Goal: Task Accomplishment & Management: Manage account settings

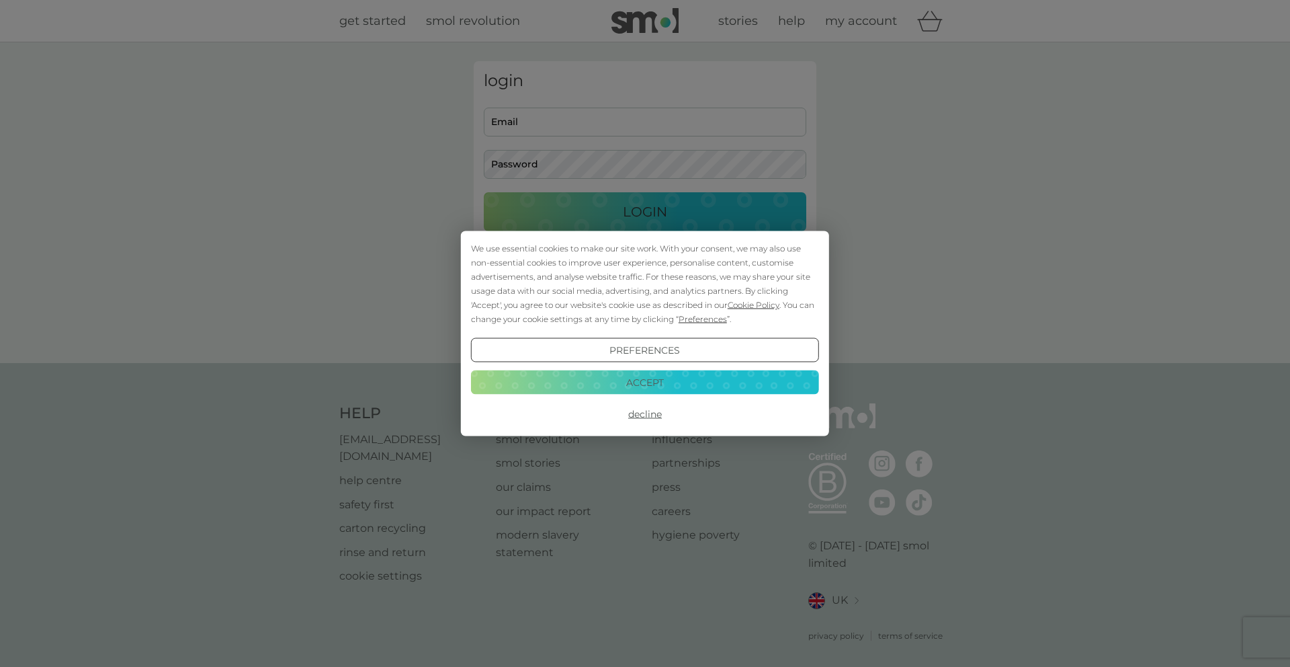
click at [650, 376] on button "Accept" at bounding box center [645, 382] width 348 height 24
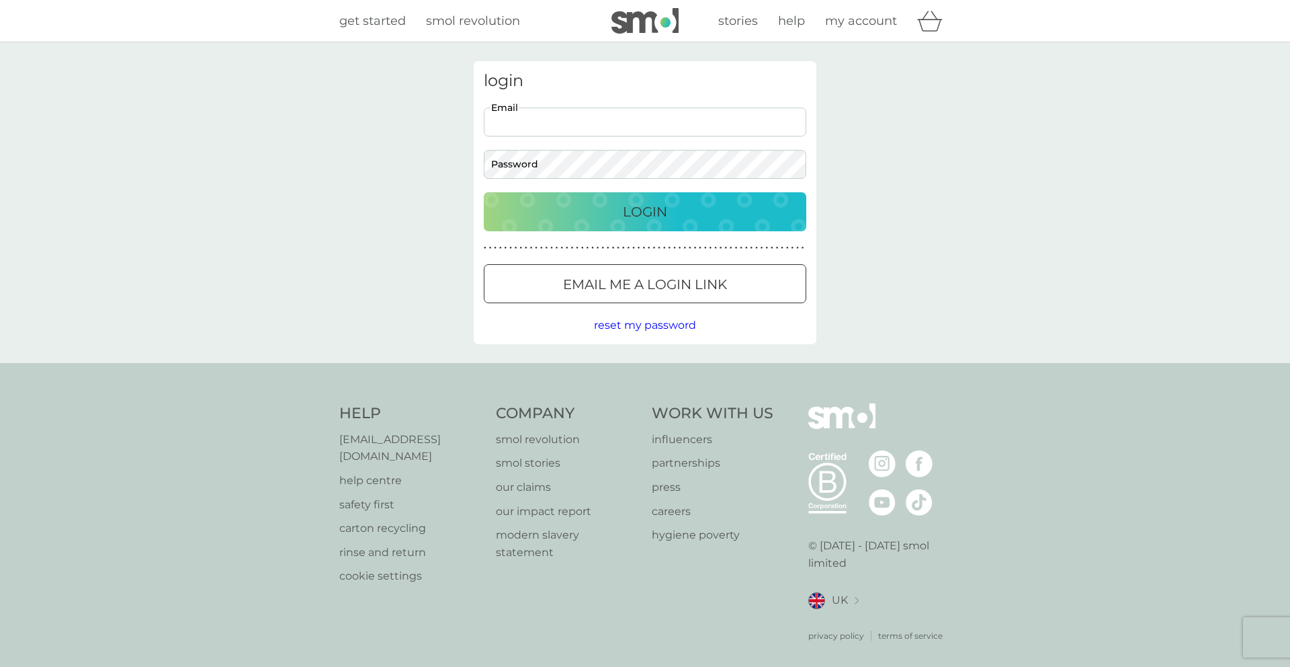
click at [538, 124] on input "Email" at bounding box center [645, 122] width 323 height 29
type input "[EMAIL_ADDRESS][DOMAIN_NAME]"
click at [484, 192] on button "Login" at bounding box center [645, 211] width 323 height 39
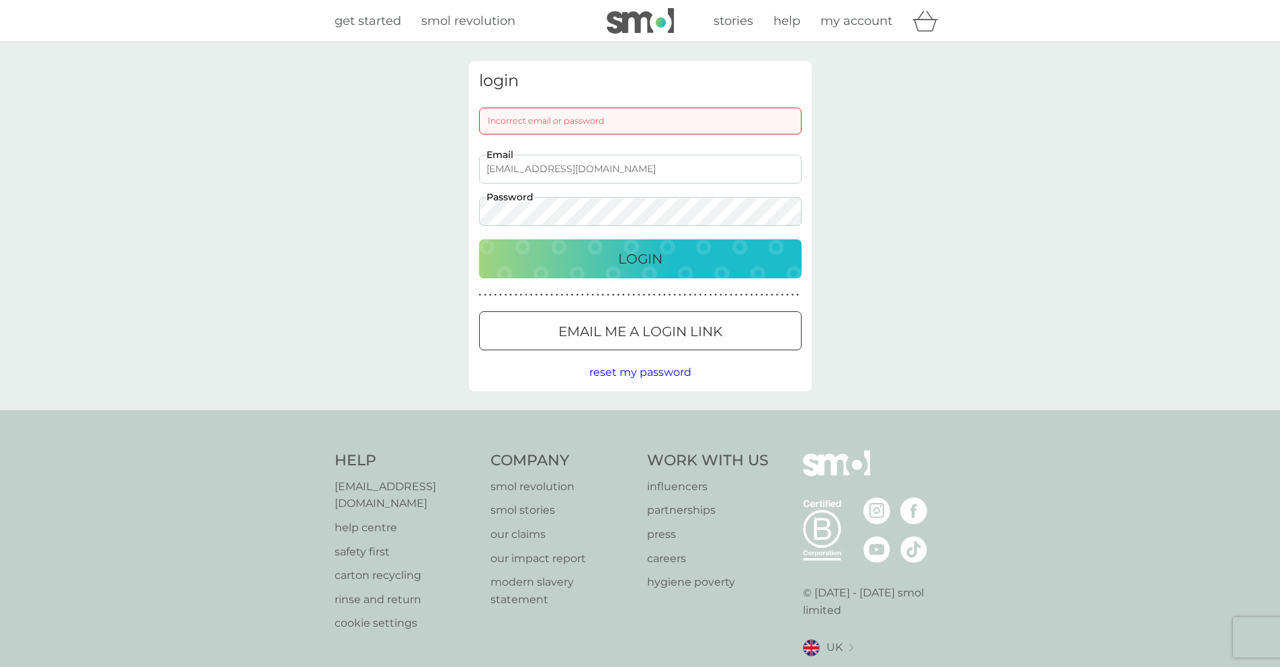
click at [890, 179] on div "login Incorrect email or password [EMAIL_ADDRESS][DOMAIN_NAME] Email Password L…" at bounding box center [640, 226] width 1280 height 368
click at [469, 212] on div "login Incorrect email or password [EMAIL_ADDRESS][DOMAIN_NAME] Email Password L…" at bounding box center [640, 226] width 343 height 330
click at [479, 239] on button "Login" at bounding box center [640, 258] width 323 height 39
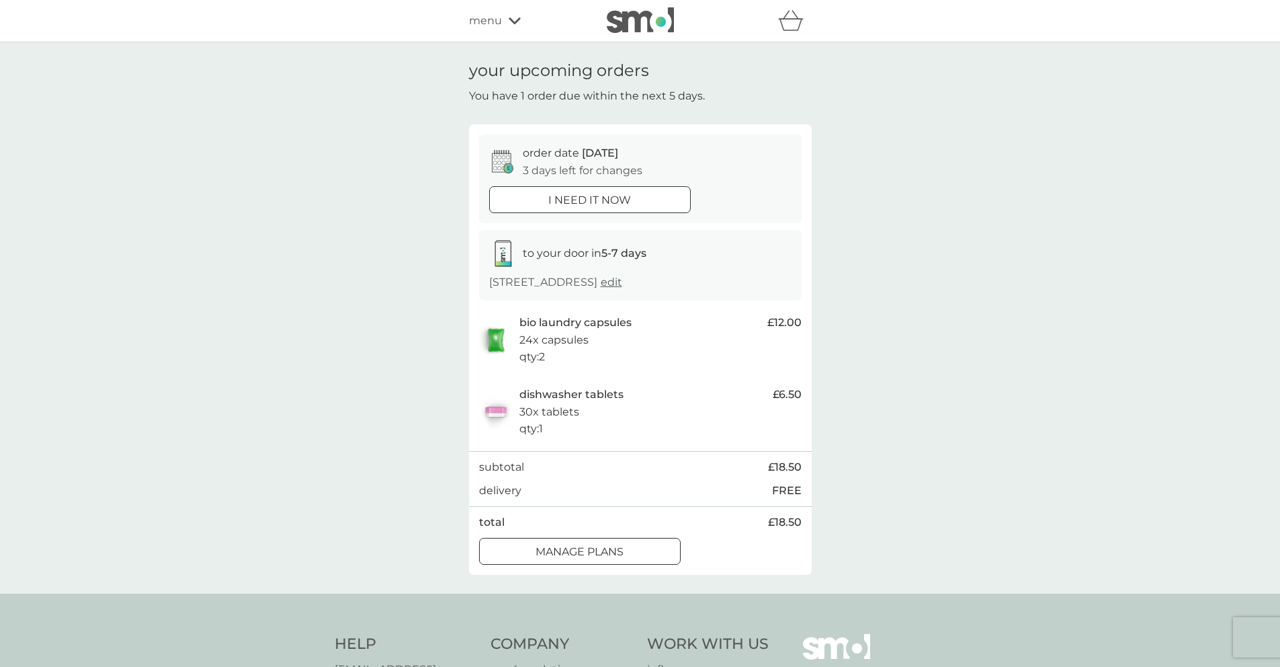
click at [615, 546] on p "manage plans" at bounding box center [580, 551] width 88 height 17
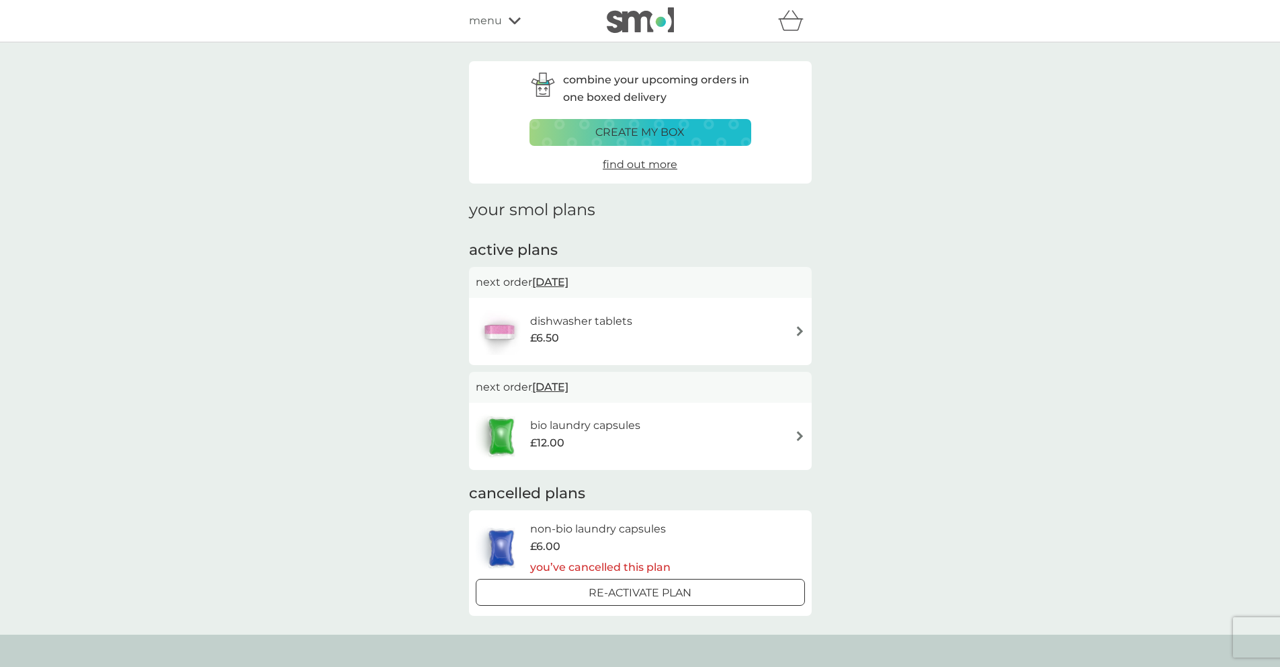
scroll to position [233, 0]
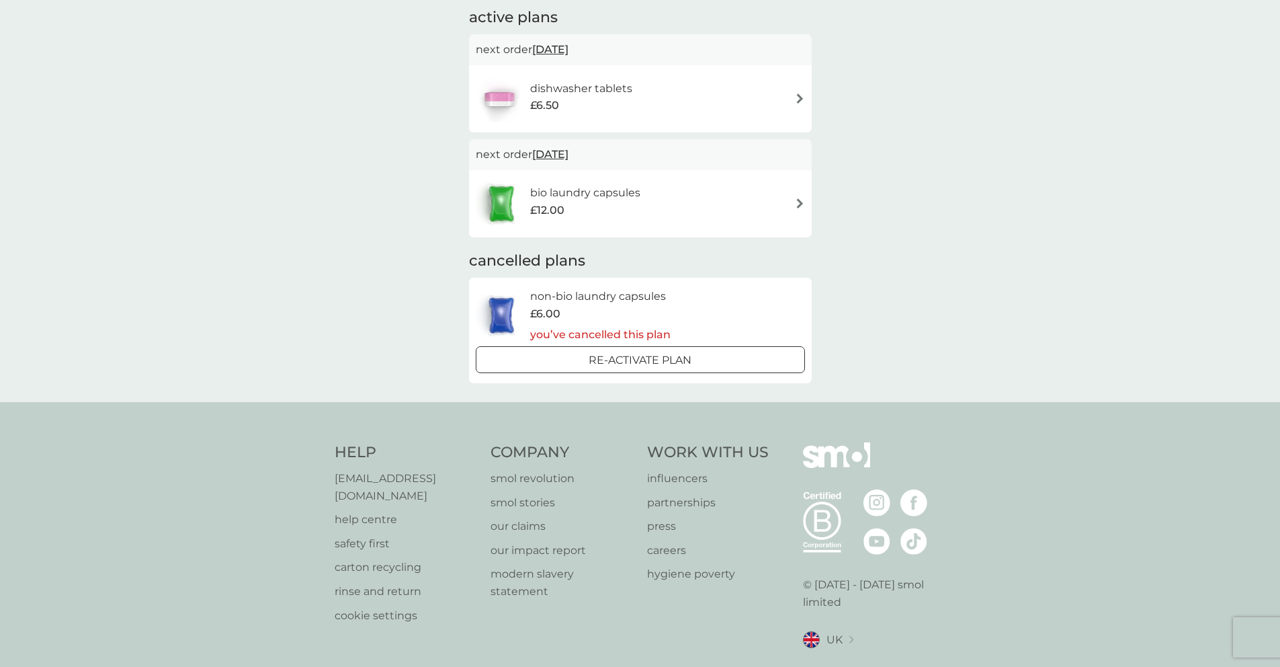
click at [650, 118] on div "dishwasher tablets £6.50" at bounding box center [640, 98] width 329 height 47
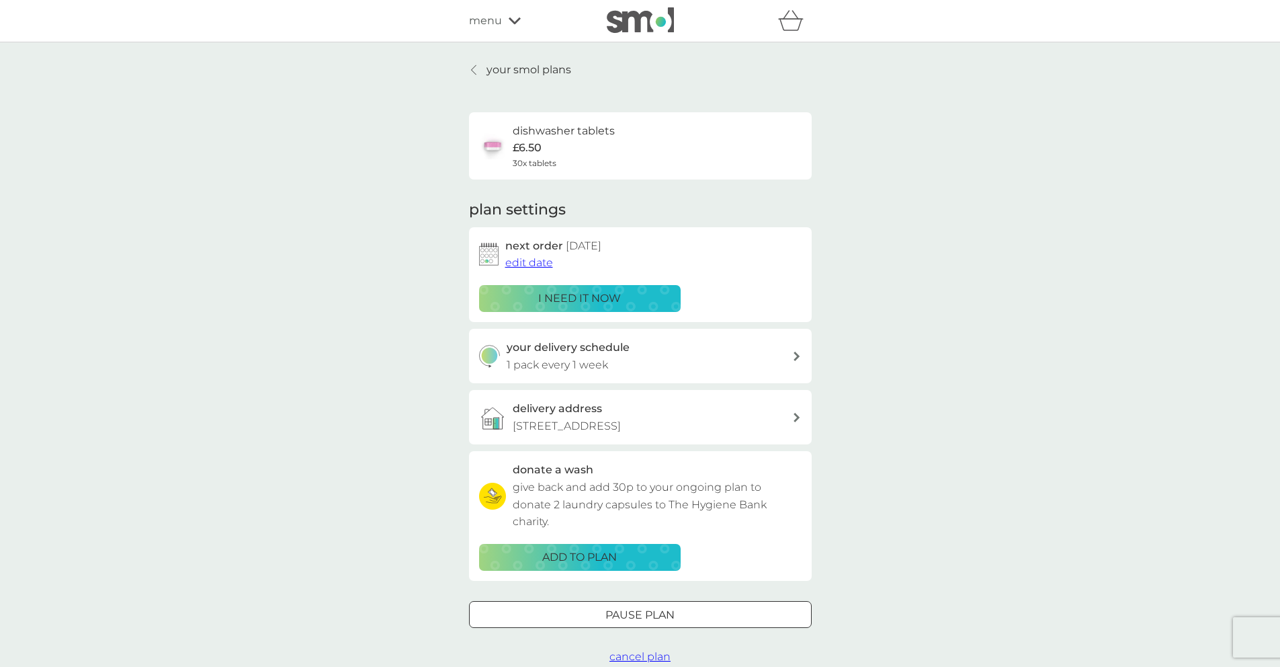
click at [530, 265] on span "edit date" at bounding box center [529, 262] width 48 height 13
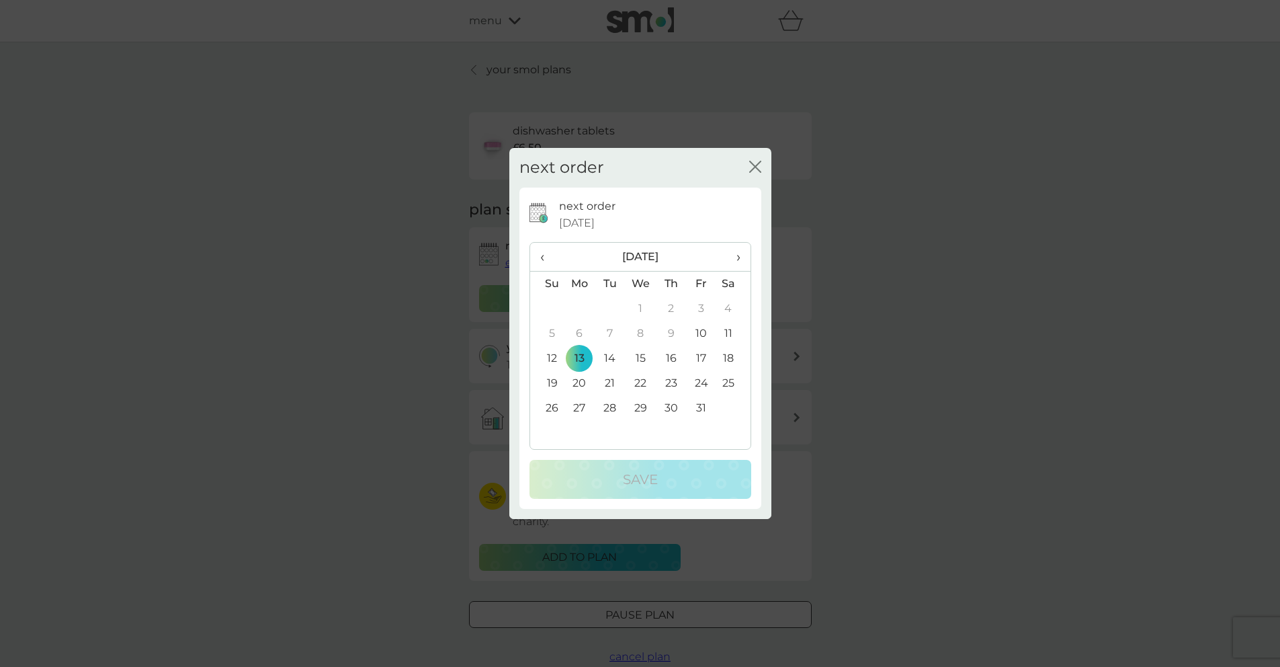
click at [581, 406] on td "27" at bounding box center [579, 408] width 31 height 25
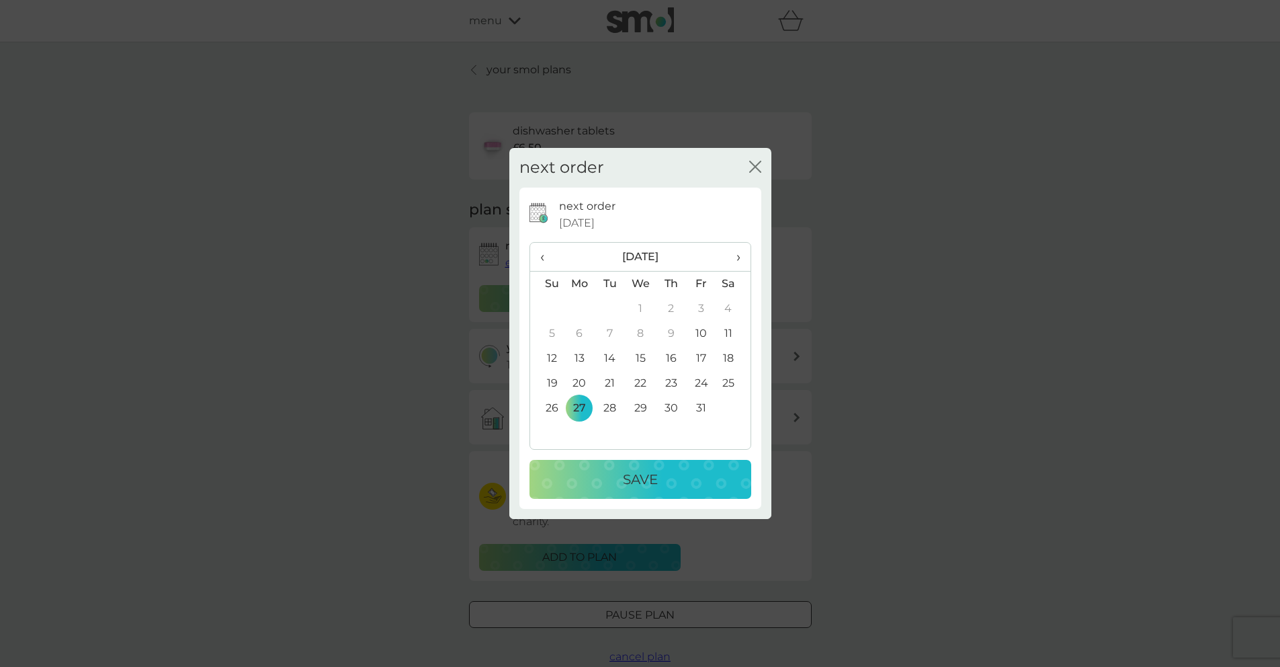
click at [648, 476] on p "Save" at bounding box center [640, 479] width 35 height 22
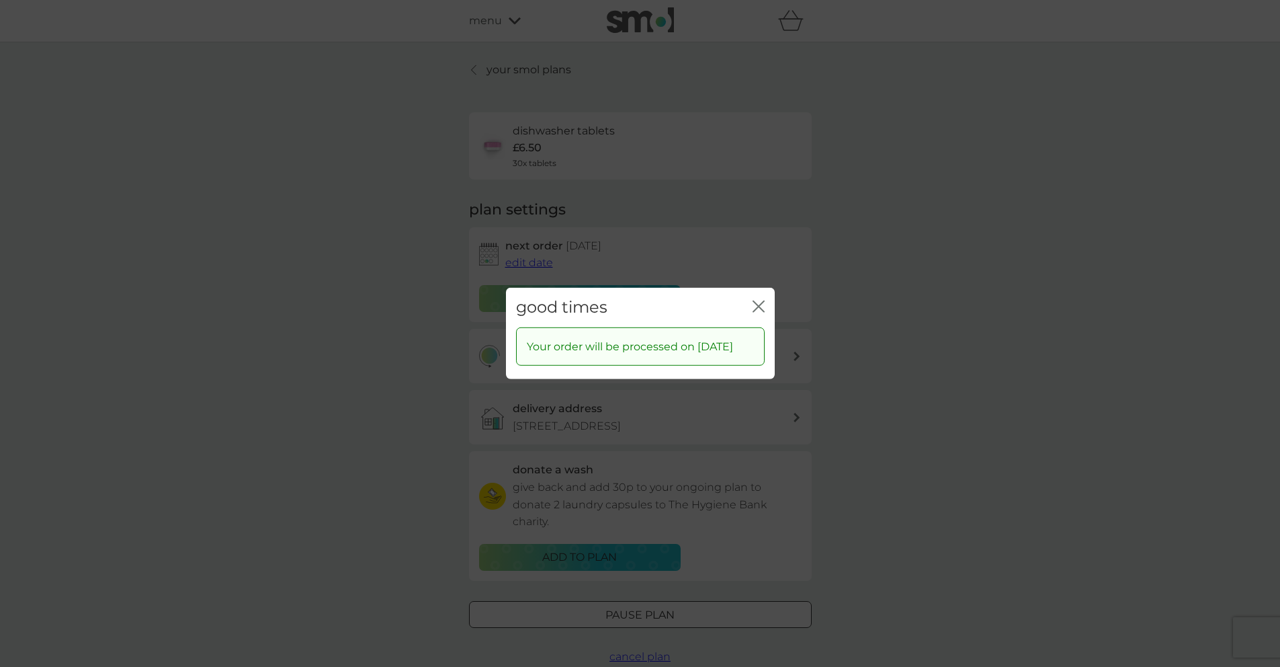
click at [755, 300] on icon "close" at bounding box center [759, 306] width 12 height 12
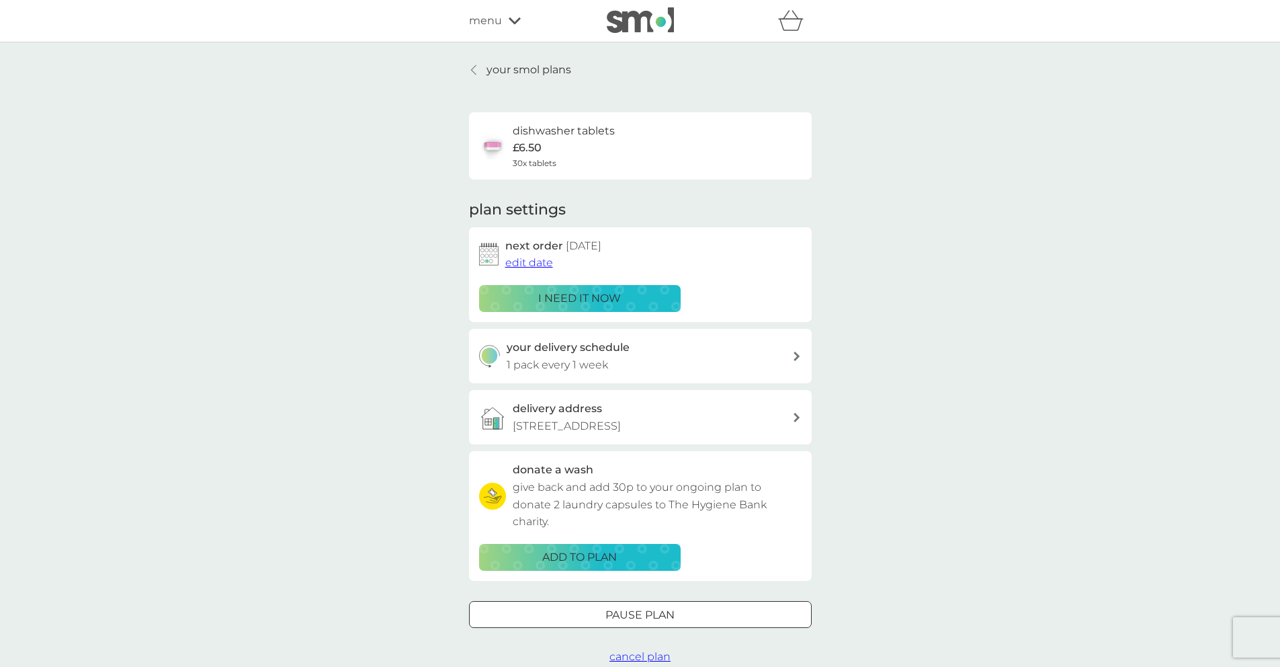
click at [474, 66] on icon at bounding box center [473, 69] width 5 height 9
